Goal: Task Accomplishment & Management: Manage account settings

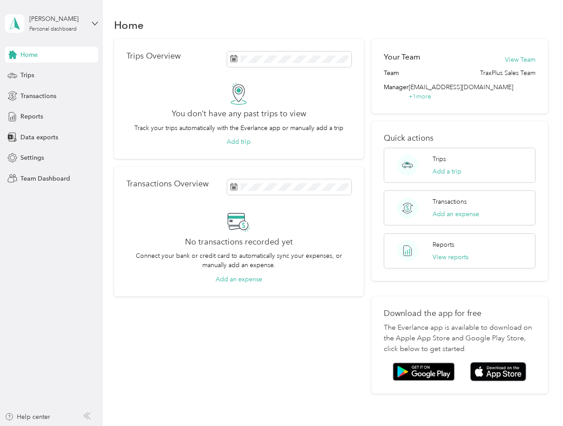
click at [281, 213] on div "No transactions recorded yet Connect your bank or credit card to automatically …" at bounding box center [238, 247] width 225 height 74
click at [51, 24] on div "[PERSON_NAME]" at bounding box center [56, 18] width 55 height 9
click at [51, 55] on div "You’re signed in as [EMAIL_ADDRESS][DOMAIN_NAME] Team dashboard Personal dashbo…" at bounding box center [98, 77] width 187 height 91
click at [12, 55] on div "You’re signed in as [EMAIL_ADDRESS][DOMAIN_NAME] Team dashboard Personal dashbo…" at bounding box center [98, 77] width 187 height 91
